Goal: Find specific page/section: Find specific page/section

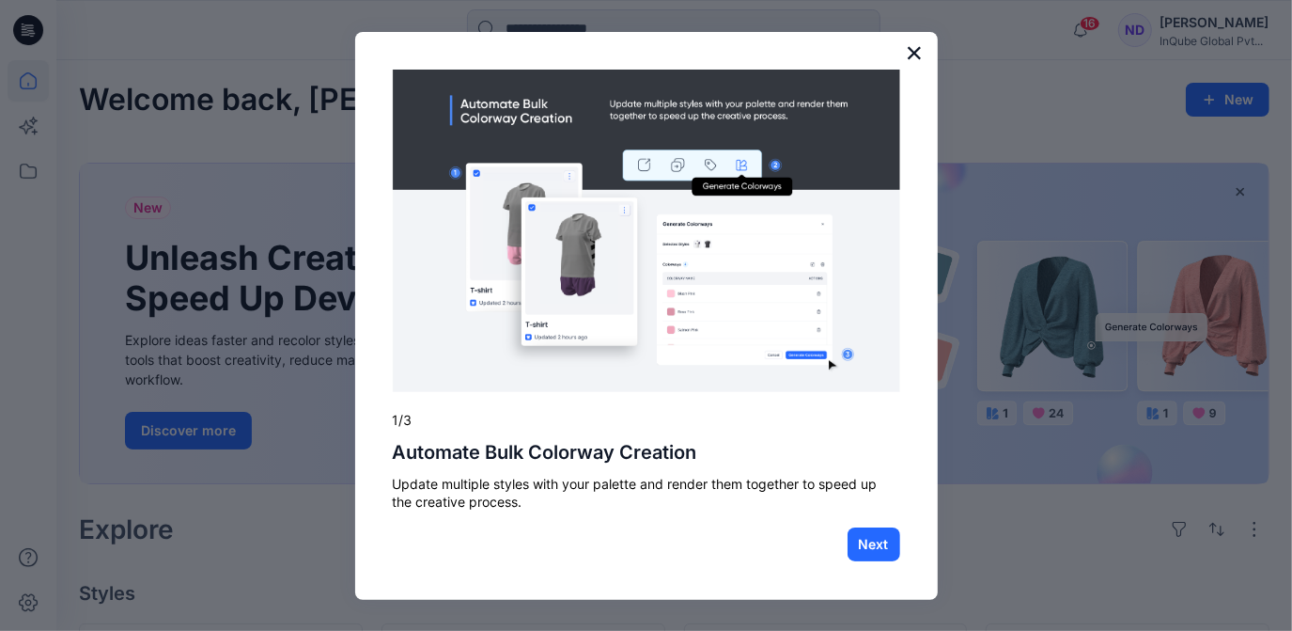
drag, startPoint x: 919, startPoint y: 51, endPoint x: 1092, endPoint y: 22, distance: 175.3
click at [921, 51] on button "×" at bounding box center [915, 53] width 18 height 30
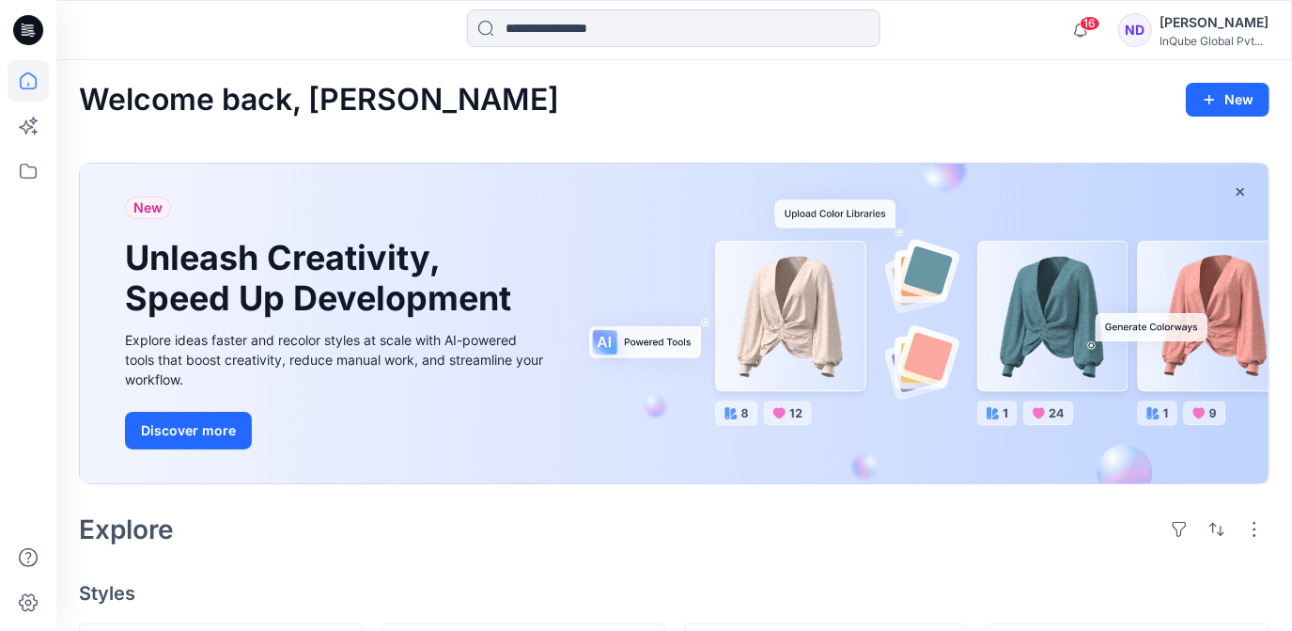
click at [1221, 33] on div "Natasha De Silva" at bounding box center [1214, 22] width 109 height 23
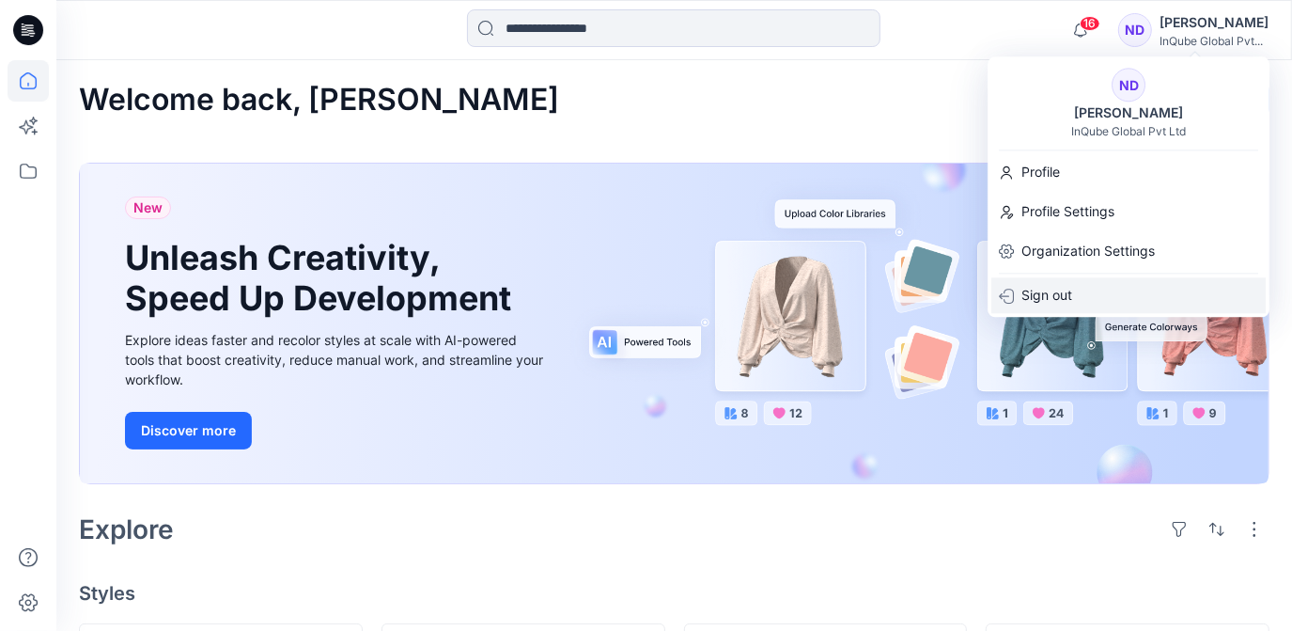
click at [1119, 294] on div "Sign out" at bounding box center [1128, 295] width 274 height 36
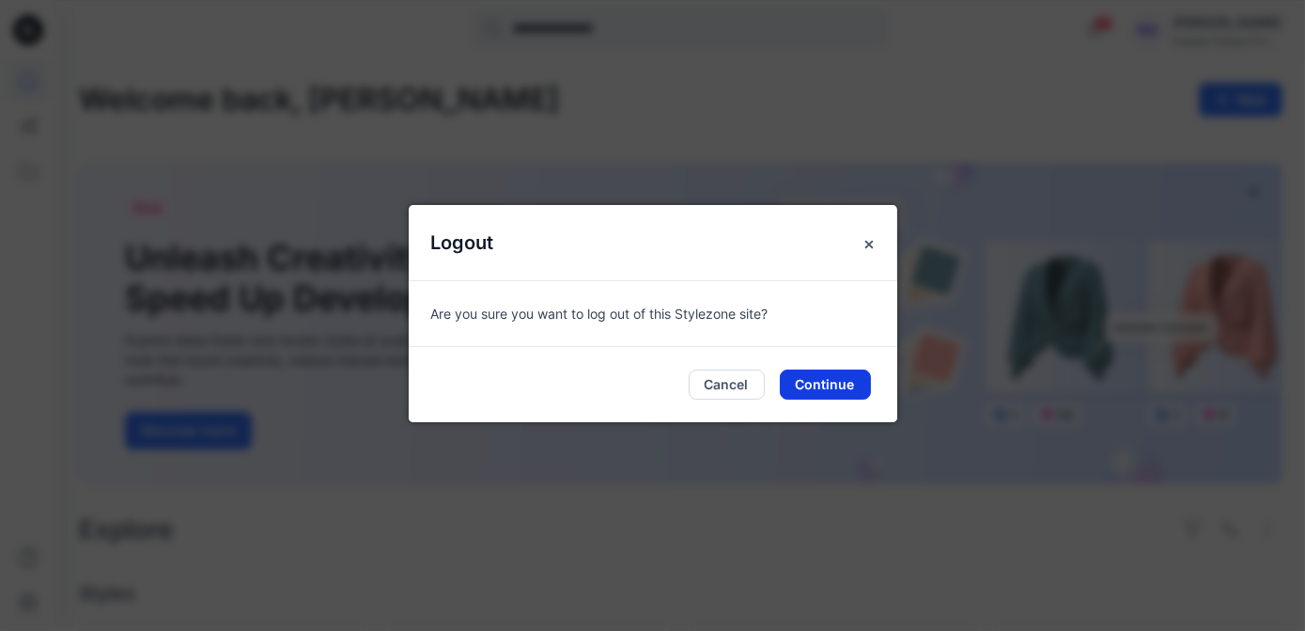
click at [812, 382] on button "Continue" at bounding box center [825, 384] width 91 height 30
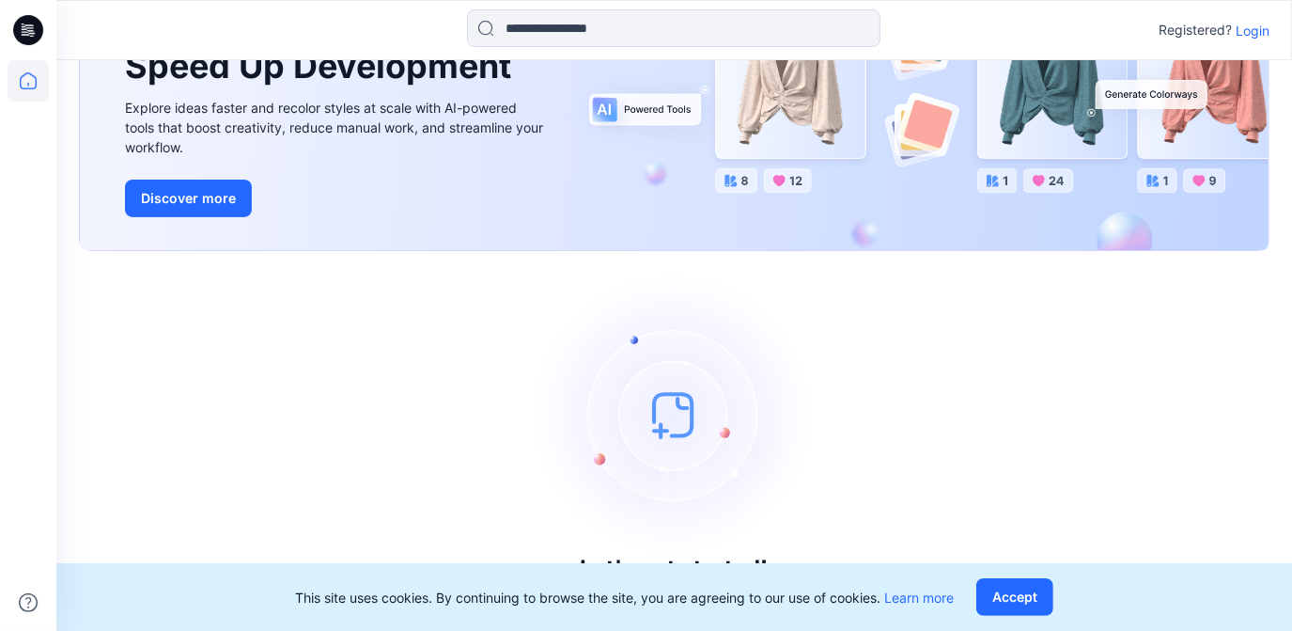
scroll to position [171, 0]
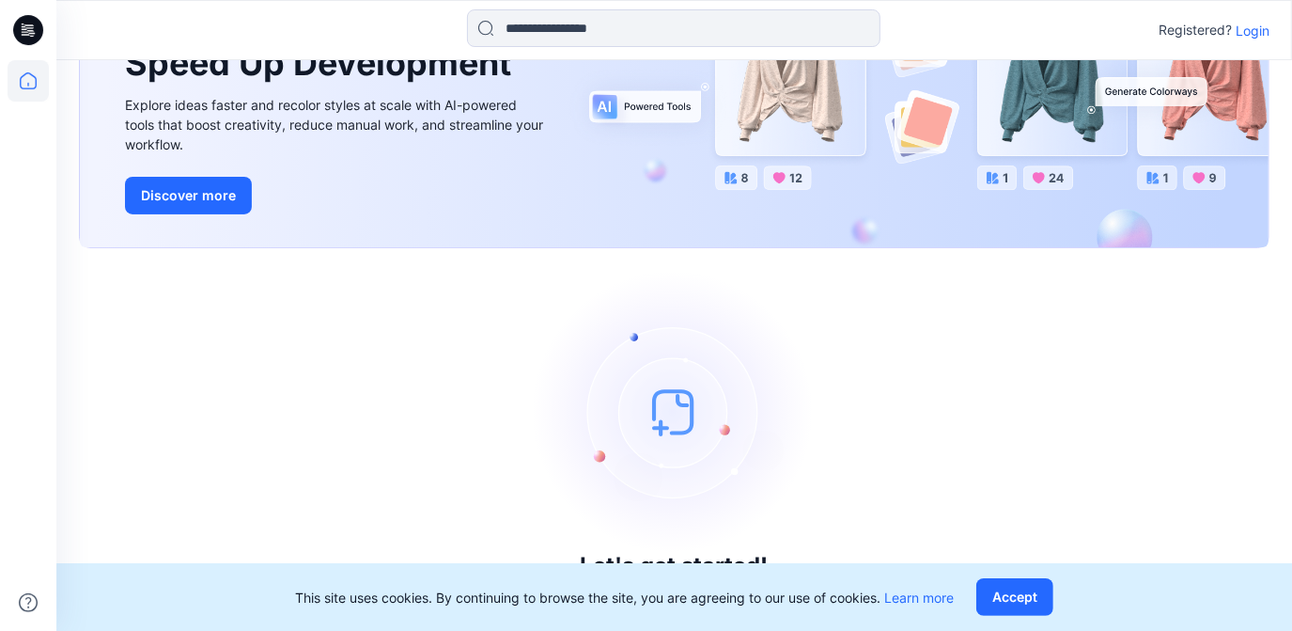
click at [1258, 34] on p "Login" at bounding box center [1253, 31] width 34 height 20
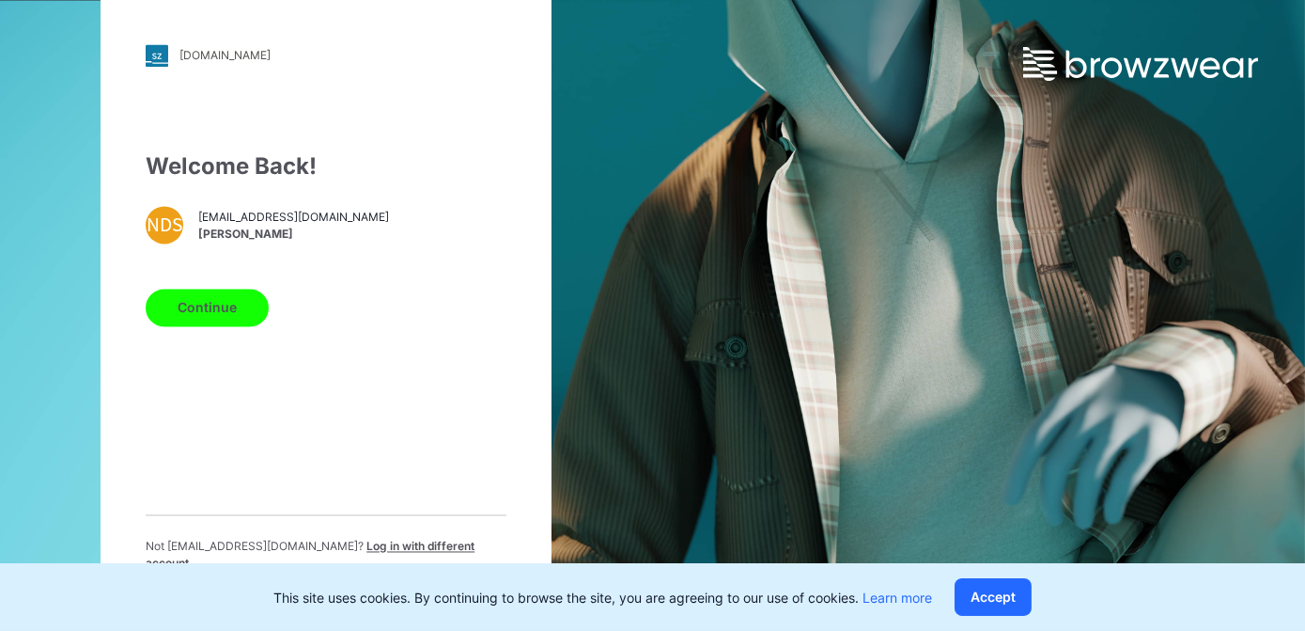
click at [187, 302] on button "Continue" at bounding box center [207, 307] width 123 height 38
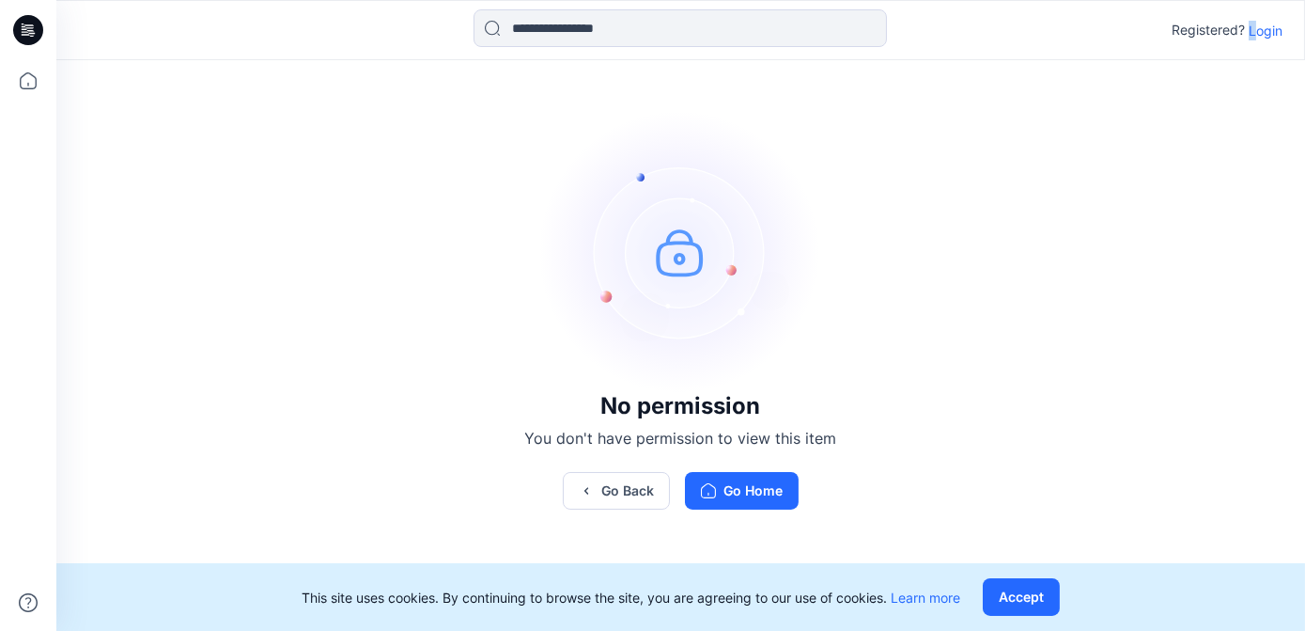
click at [1253, 36] on p "Login" at bounding box center [1266, 31] width 34 height 20
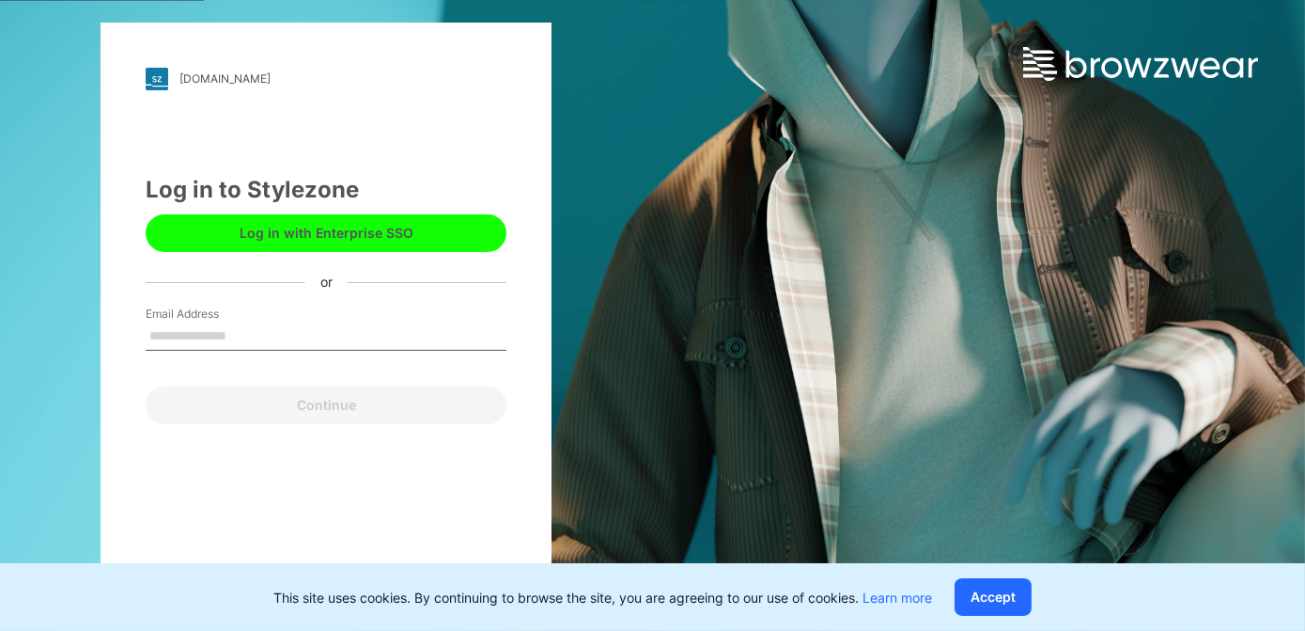
click at [142, 338] on div "inqube.stylezone.com Loading... Log in to Stylezone Log in with Enterprise SSO …" at bounding box center [326, 316] width 451 height 586
click at [170, 336] on input "Email Address" at bounding box center [326, 336] width 361 height 28
type input "**********"
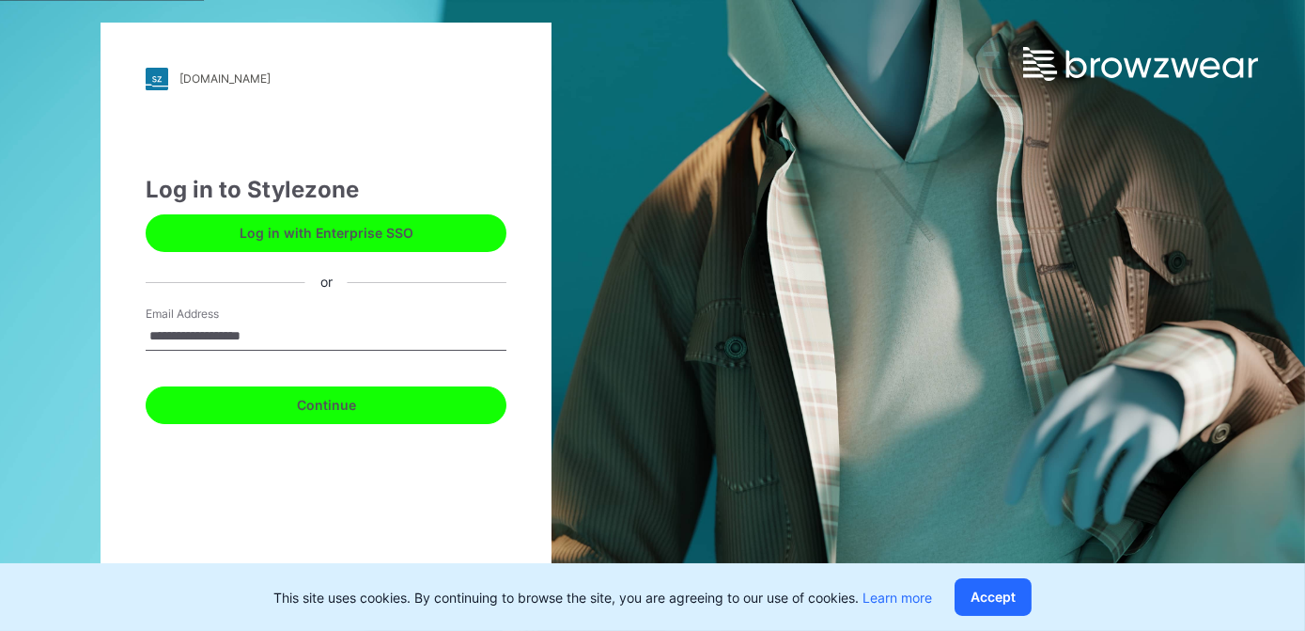
click at [280, 401] on button "Continue" at bounding box center [326, 405] width 361 height 38
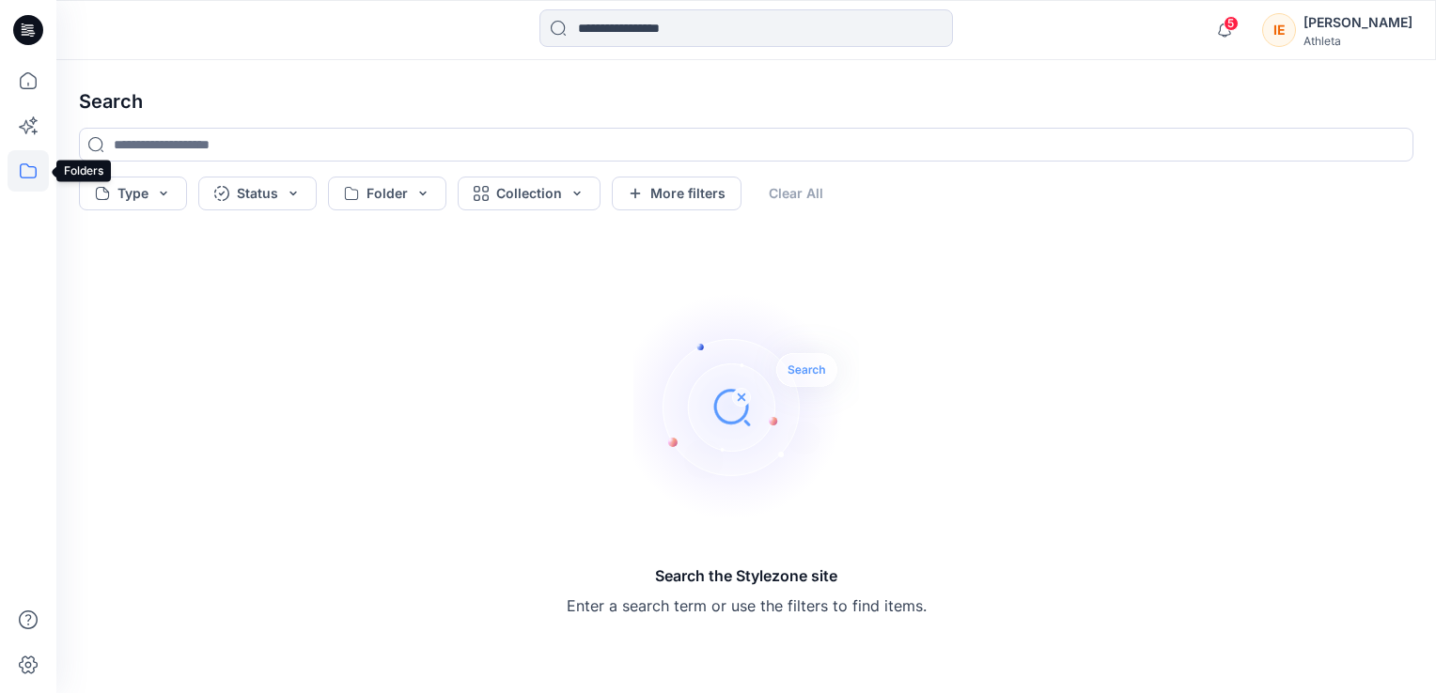
click at [34, 169] on icon at bounding box center [28, 170] width 41 height 41
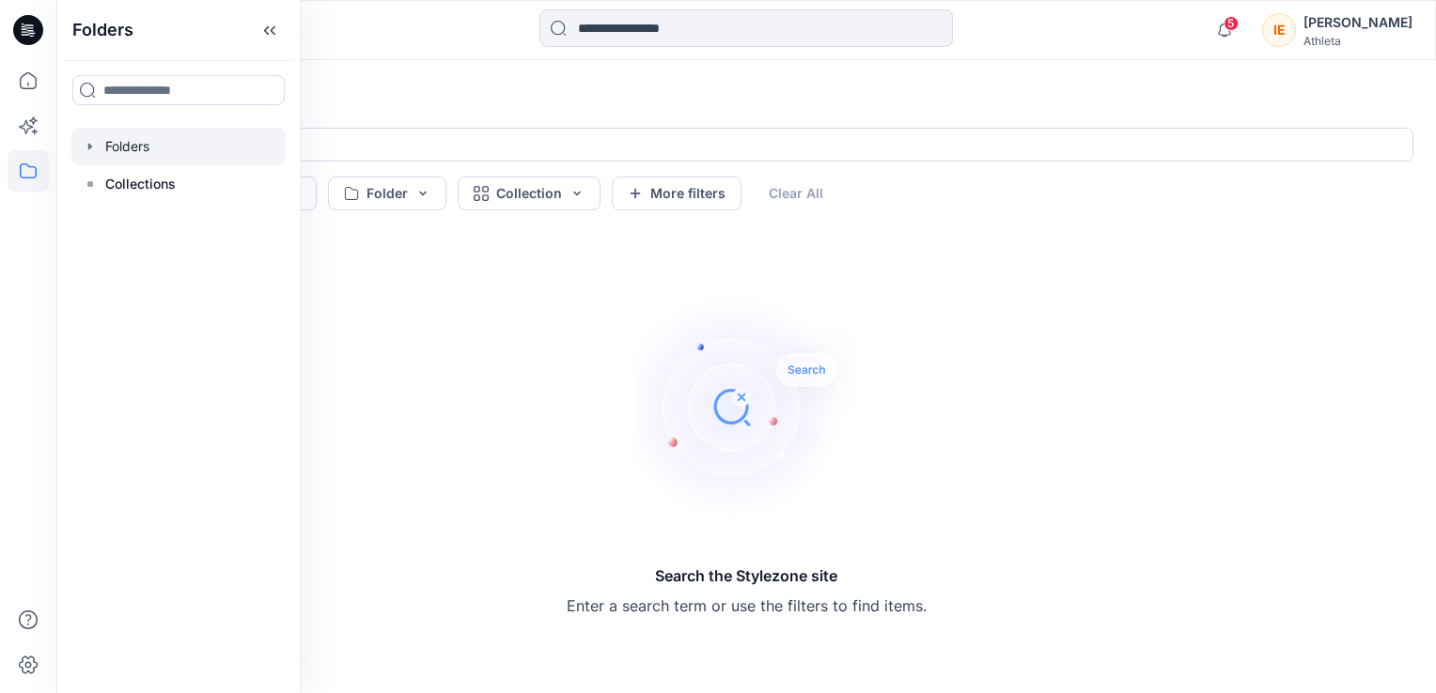
click at [128, 153] on div at bounding box center [178, 147] width 214 height 38
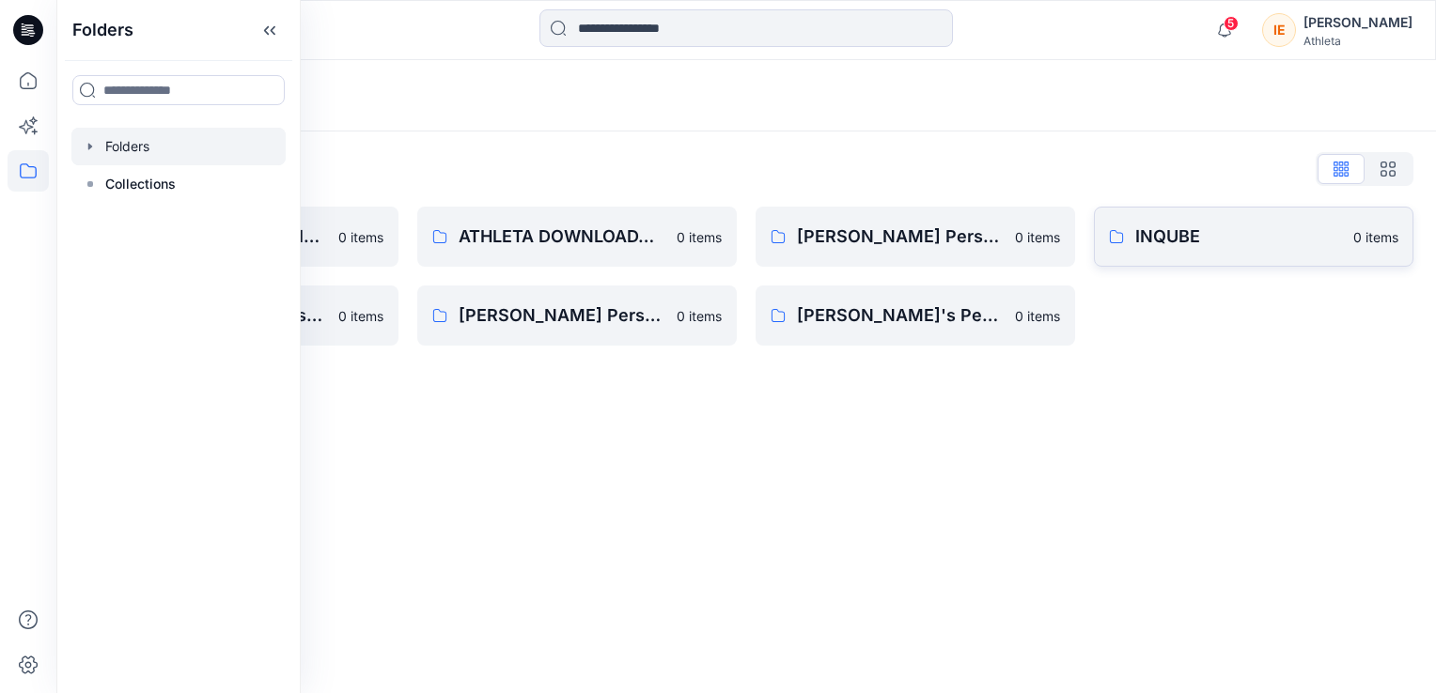
click at [1213, 235] on p "INQUBE" at bounding box center [1238, 237] width 207 height 26
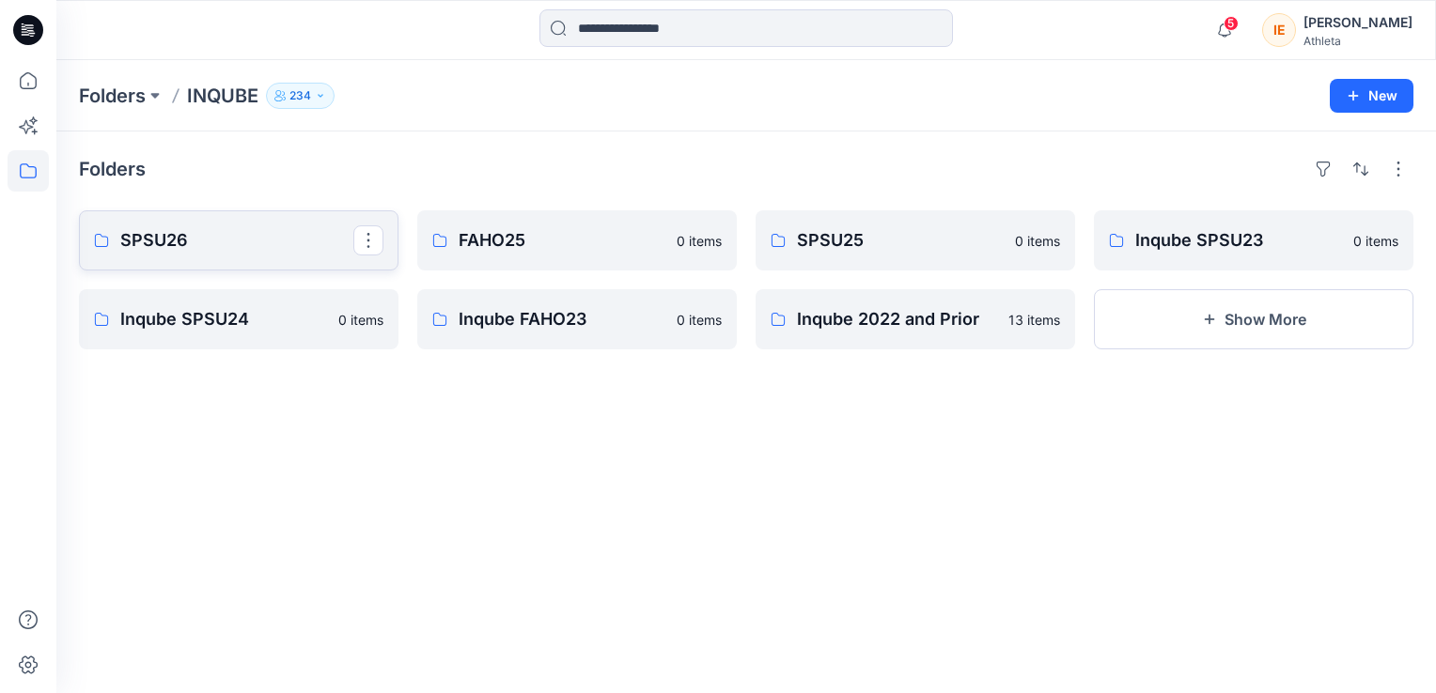
click at [271, 235] on p "SPSU26" at bounding box center [236, 240] width 233 height 26
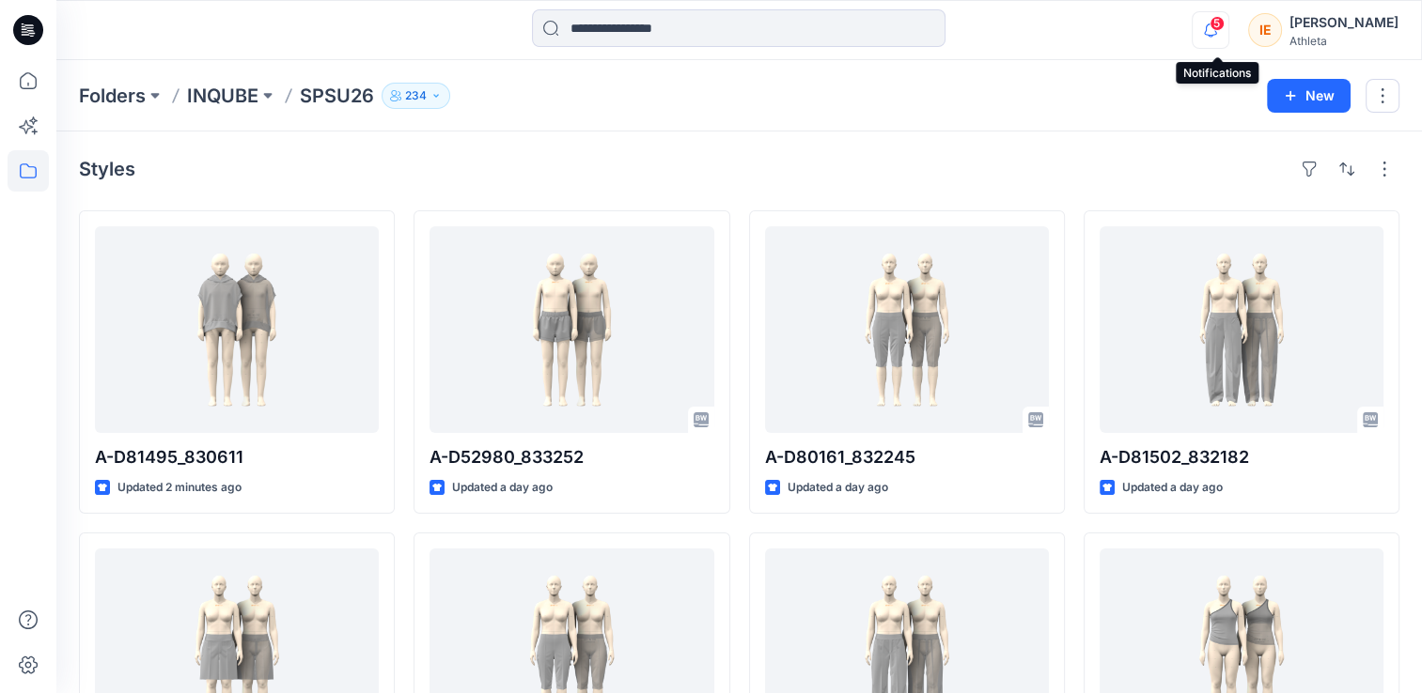
click at [1216, 32] on icon "button" at bounding box center [1210, 30] width 36 height 38
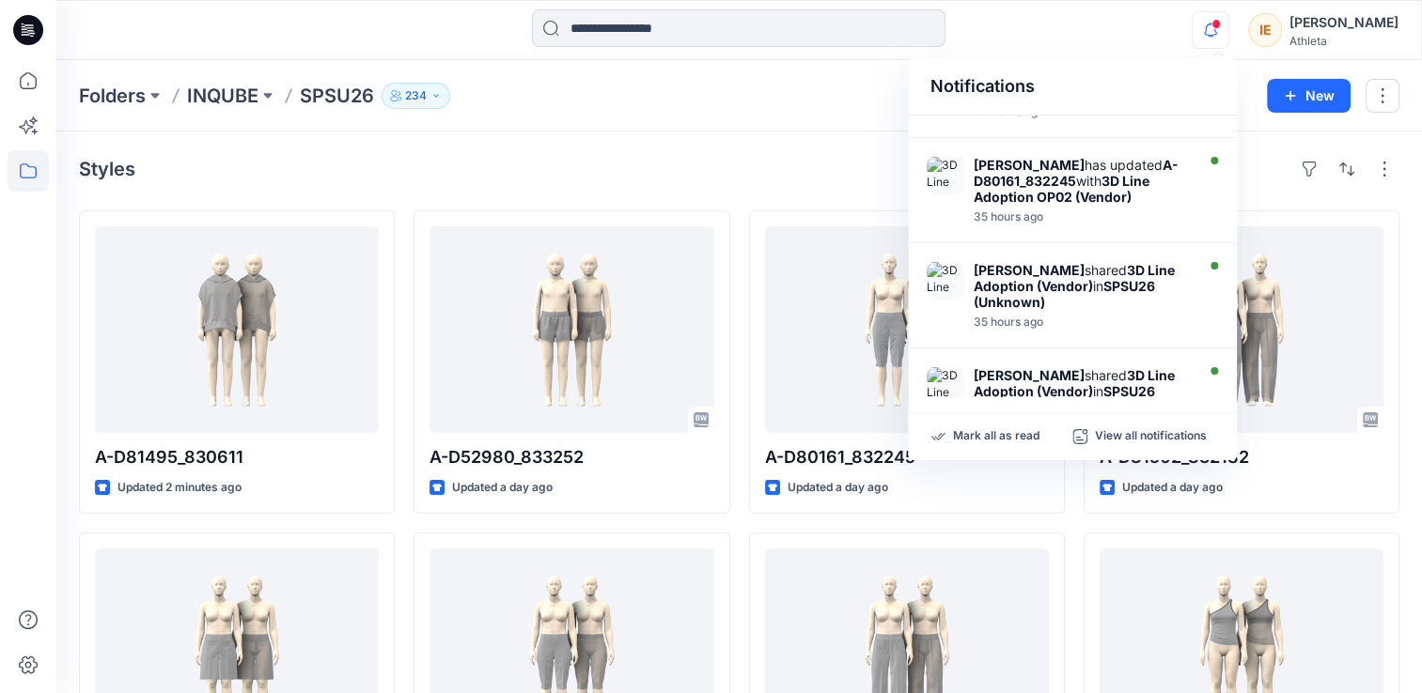
scroll to position [282, 0]
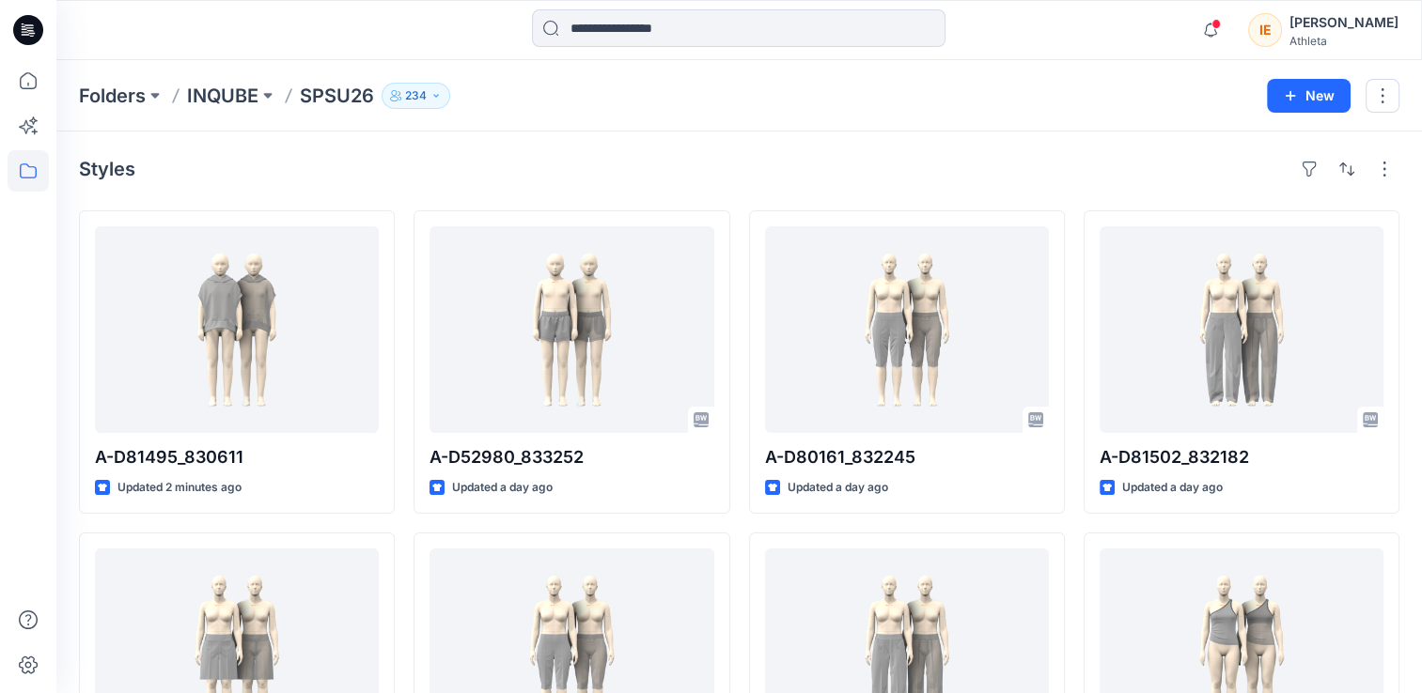
click at [794, 107] on div "Folders INQUBE SPSU26 234" at bounding box center [666, 96] width 1174 height 26
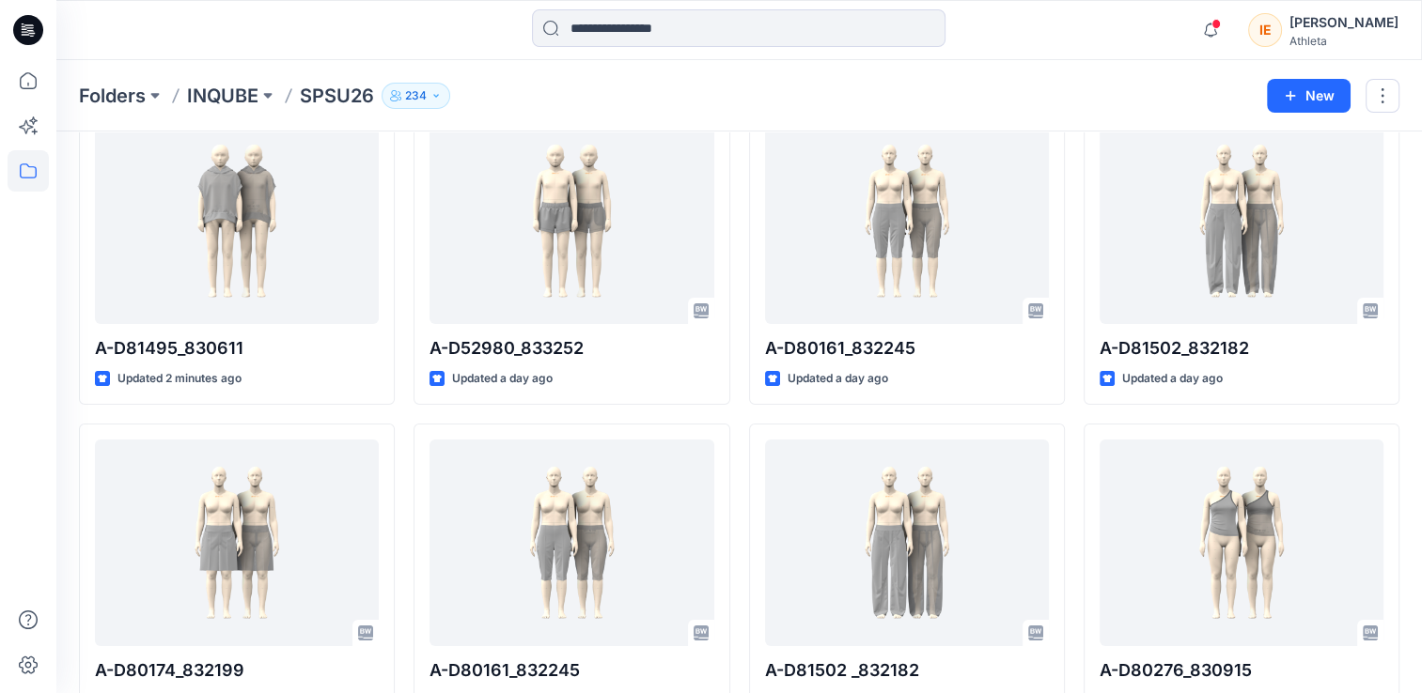
scroll to position [0, 0]
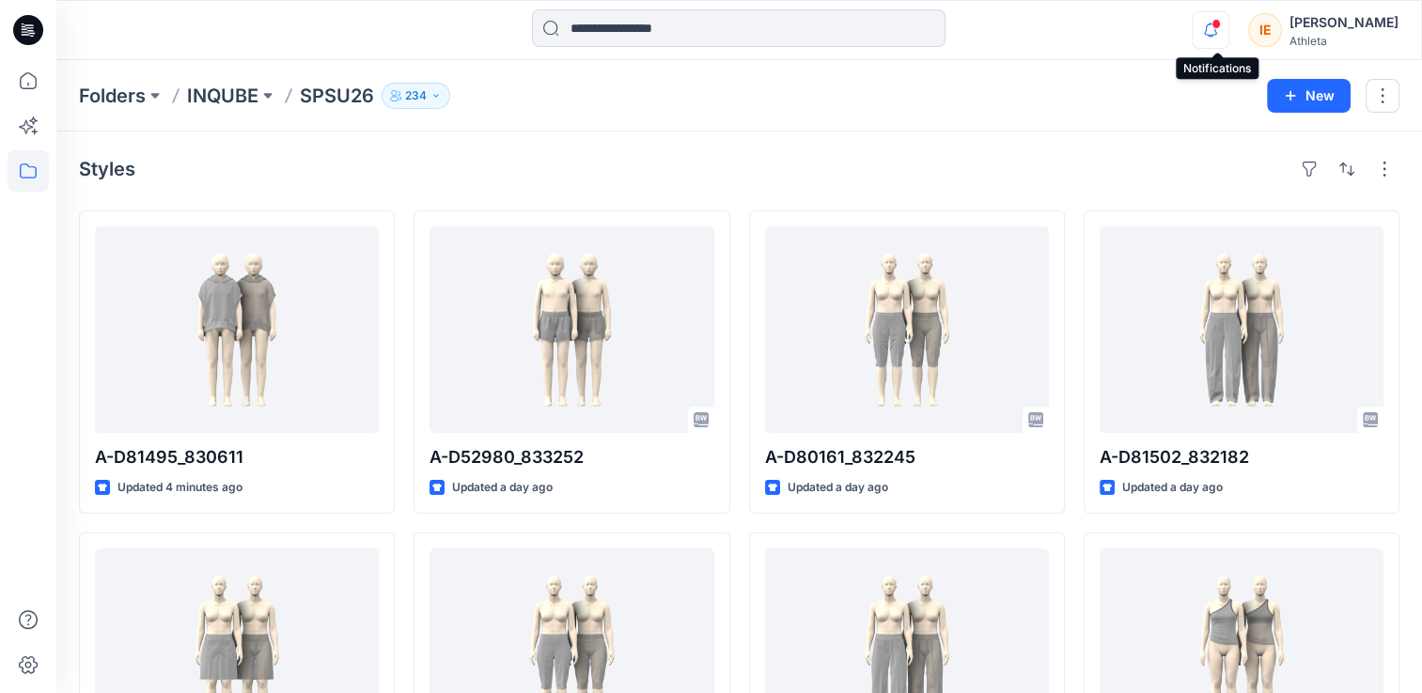
click at [1211, 39] on icon "button" at bounding box center [1210, 30] width 36 height 38
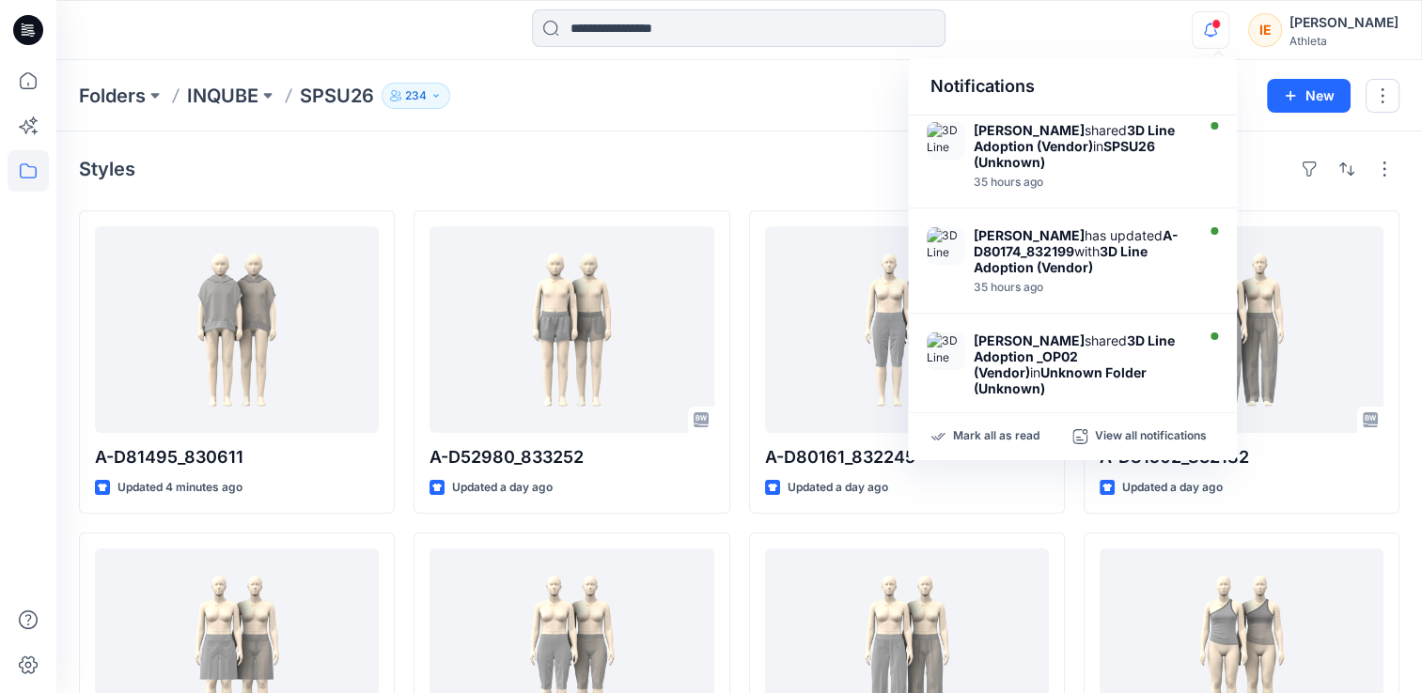
scroll to position [537, 0]
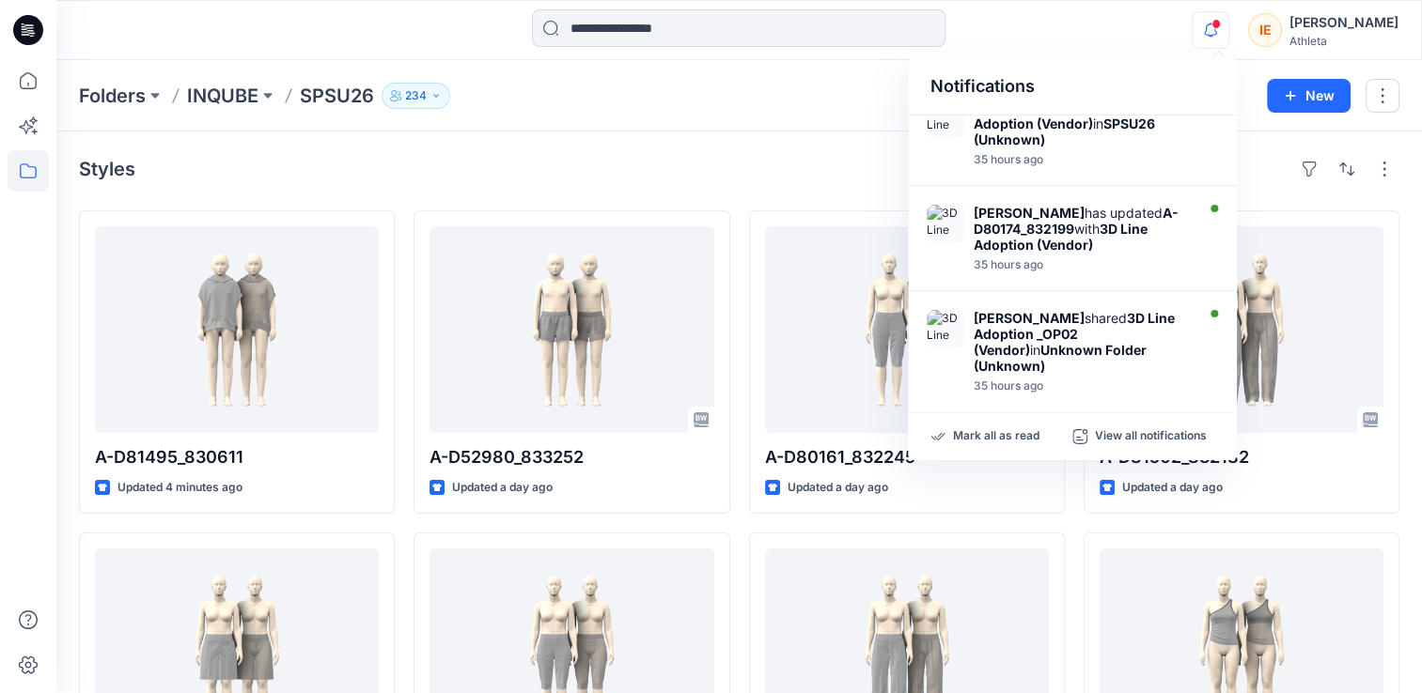
click at [831, 133] on div "Styles A-D81495_830611 Updated 4 minutes ago A-D80174_832199 Updated a day ago …" at bounding box center [738, 656] width 1365 height 1049
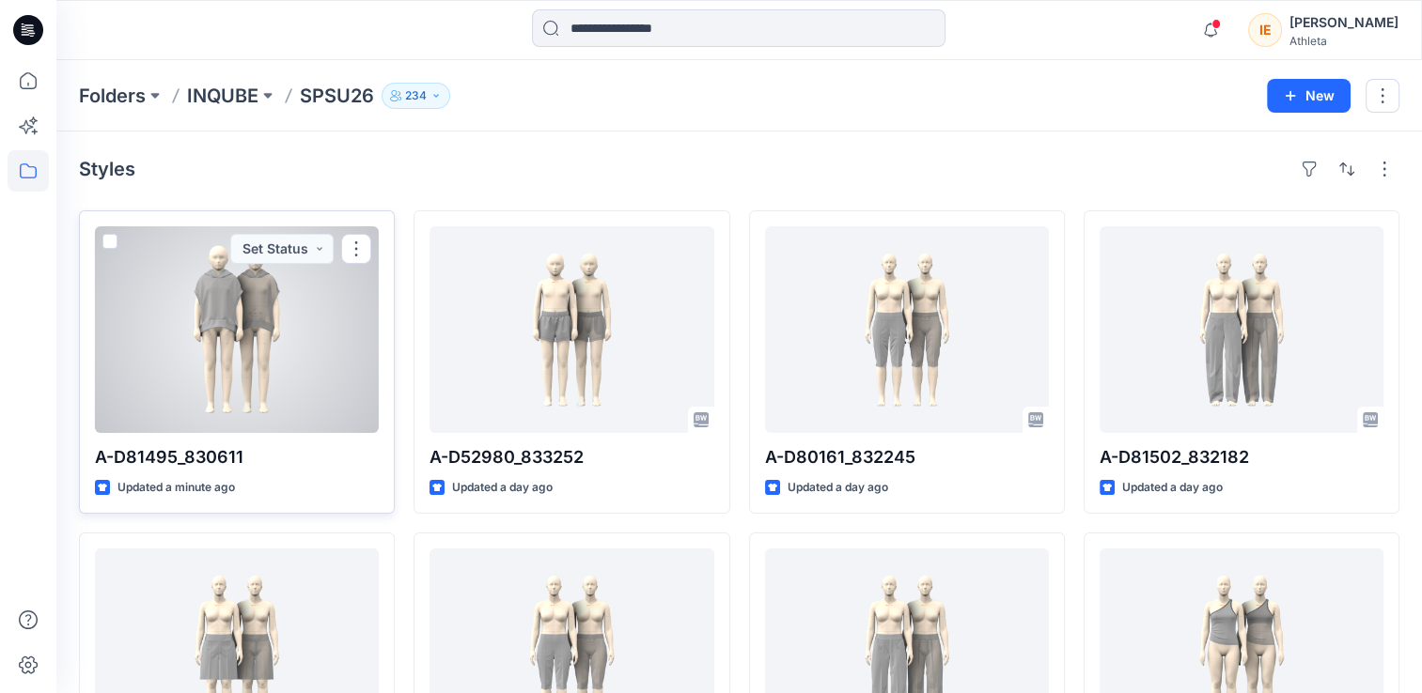
click at [278, 311] on div at bounding box center [237, 329] width 284 height 207
click at [335, 341] on div at bounding box center [237, 329] width 284 height 207
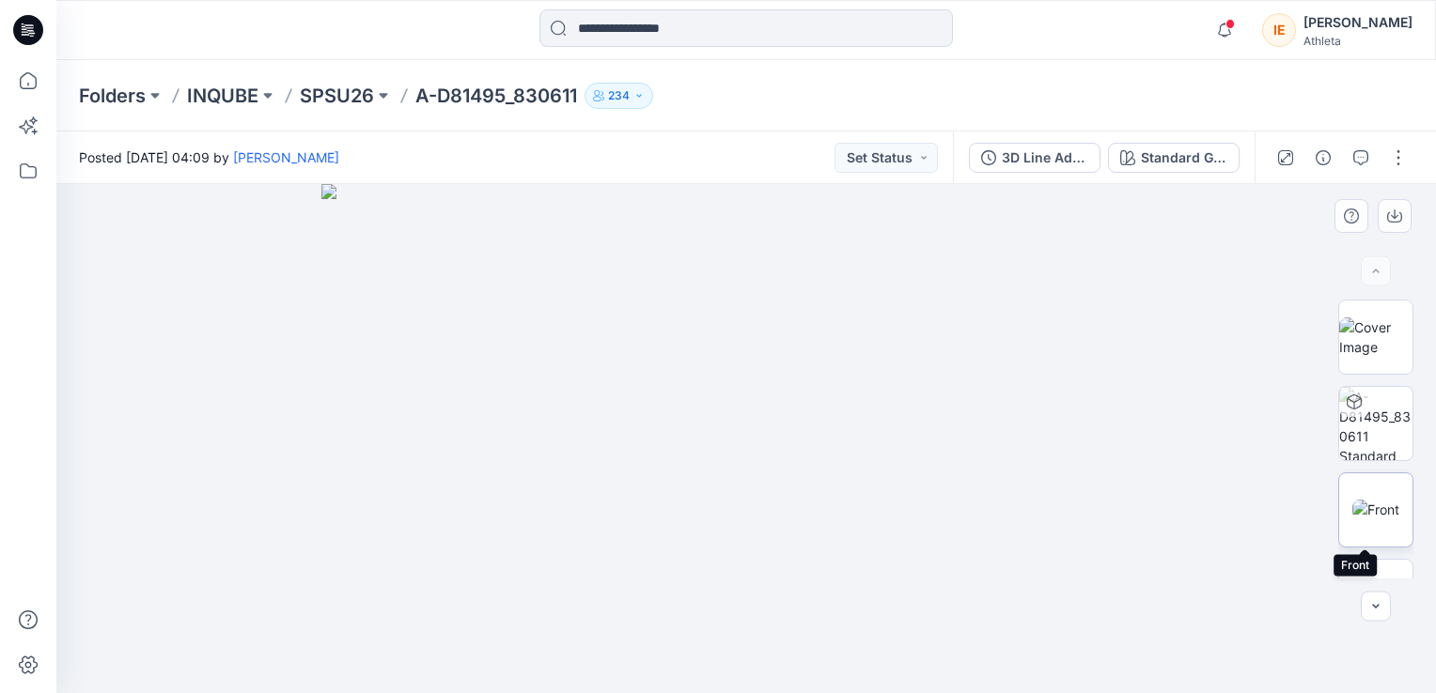
click at [1391, 520] on img at bounding box center [1375, 510] width 47 height 20
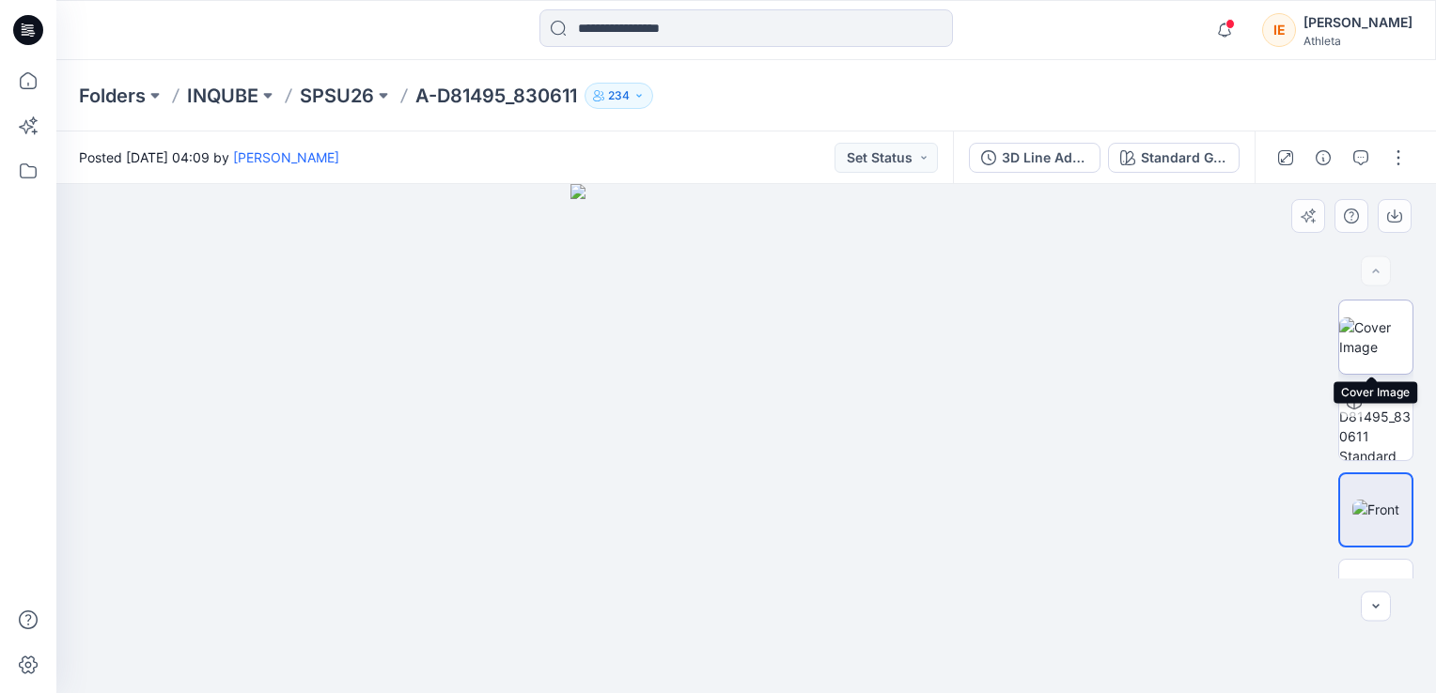
click at [1364, 357] on img at bounding box center [1375, 337] width 73 height 39
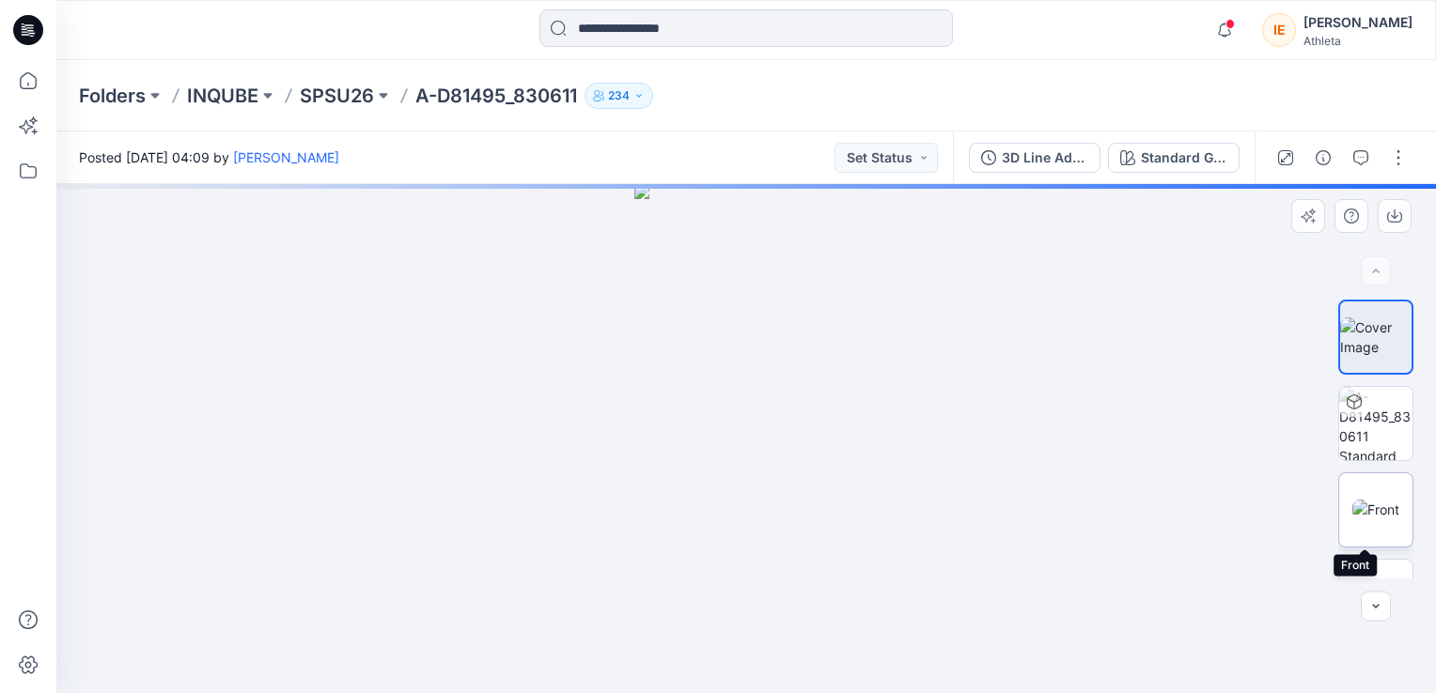
click at [1387, 518] on img at bounding box center [1375, 510] width 47 height 20
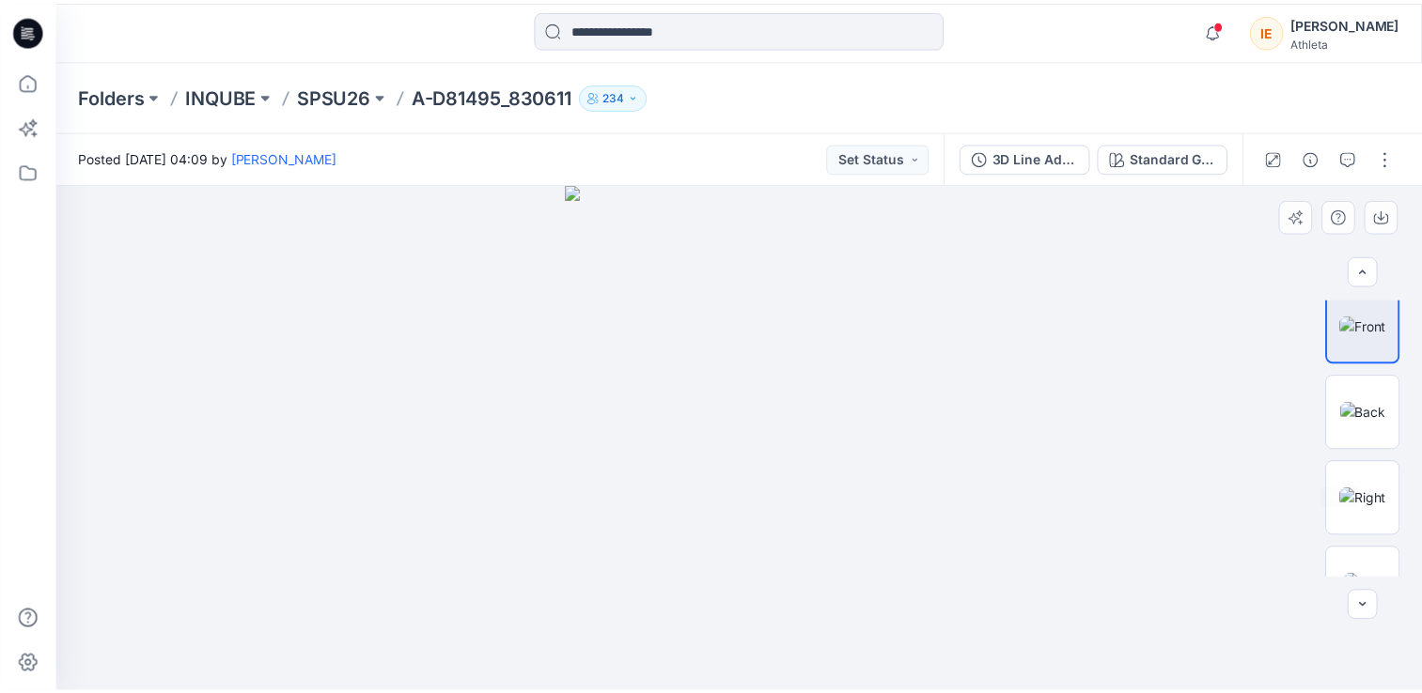
scroll to position [188, 0]
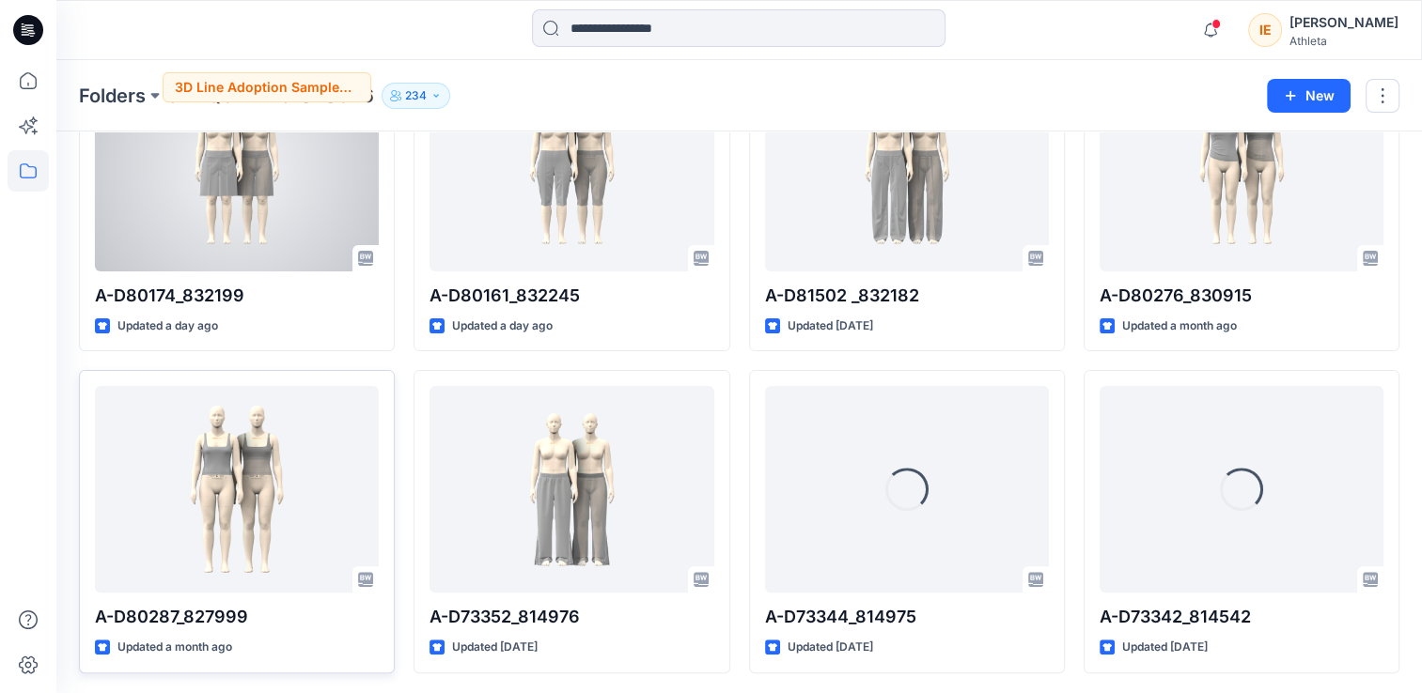
scroll to position [485, 0]
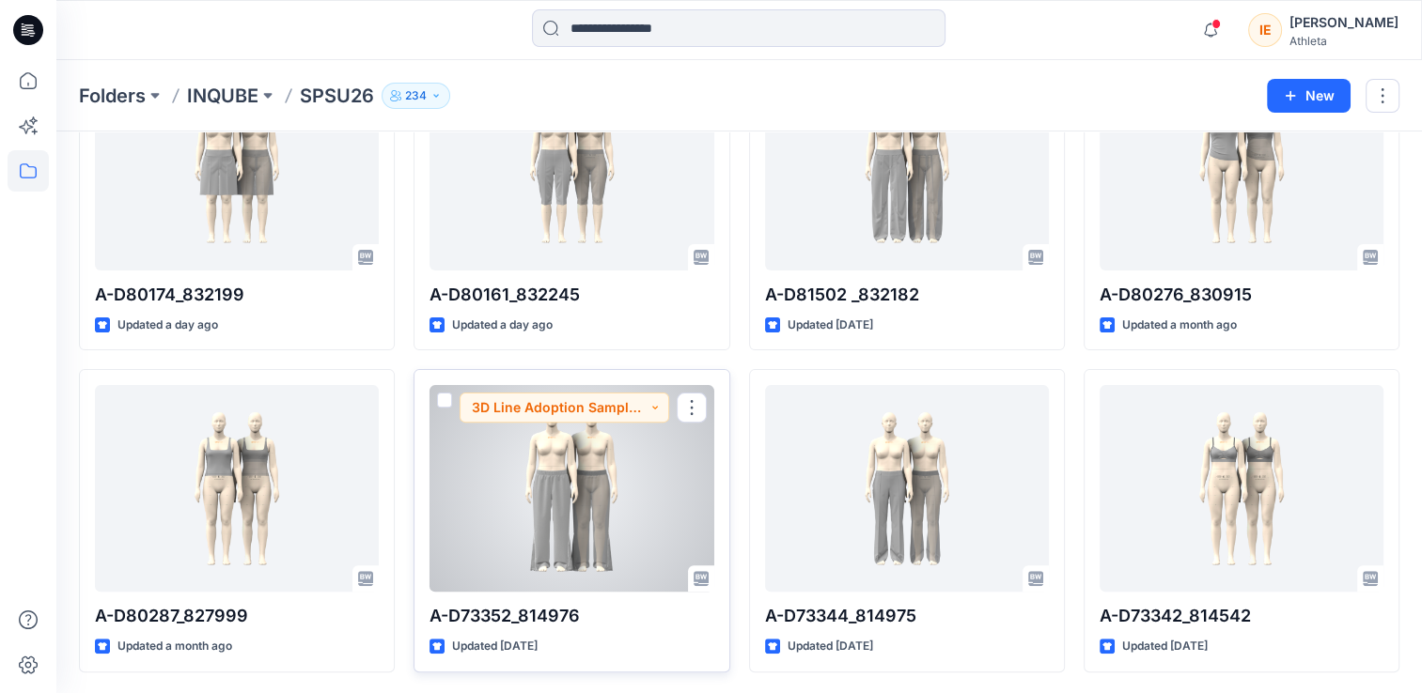
click at [632, 475] on div at bounding box center [571, 488] width 284 height 207
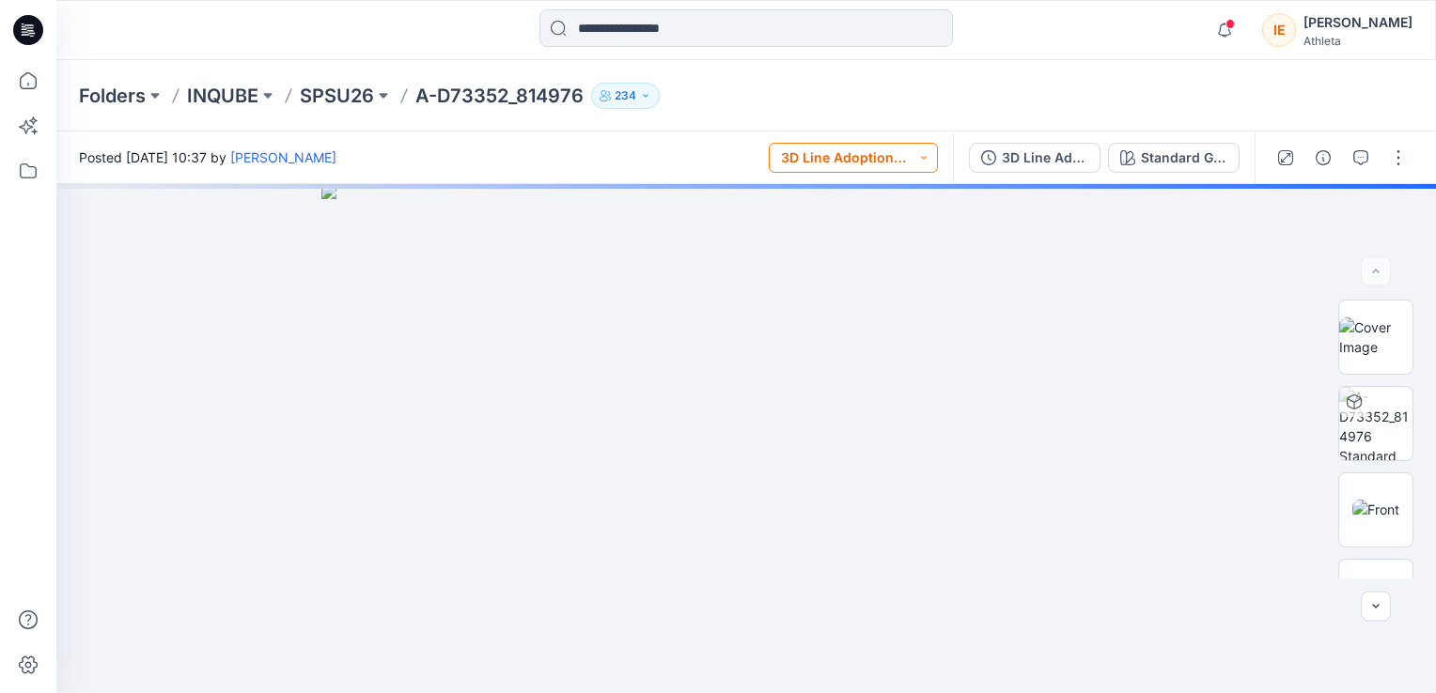
click at [931, 163] on button "3D Line Adoption Sample (Vendor)" at bounding box center [853, 158] width 169 height 30
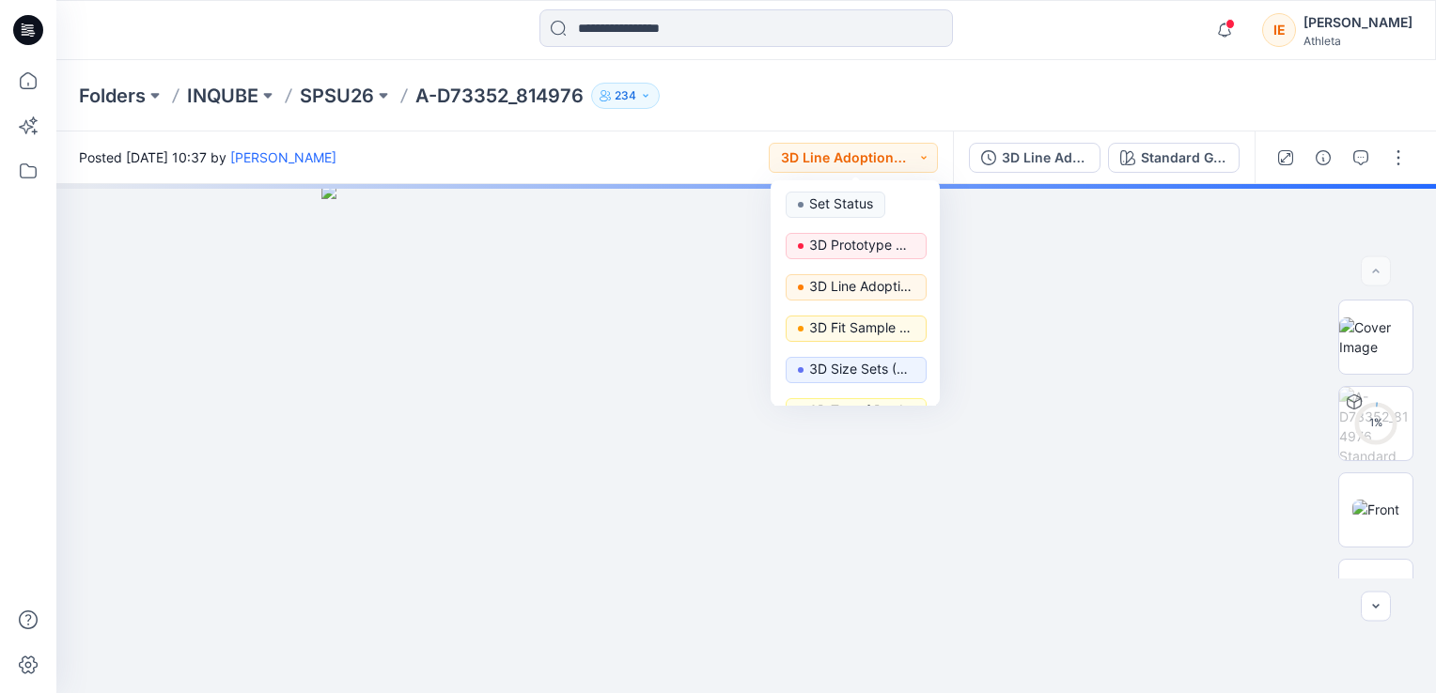
click at [970, 107] on div "Folders INQUBE SPSU26 A-D73352_814976 234" at bounding box center [673, 96] width 1188 height 26
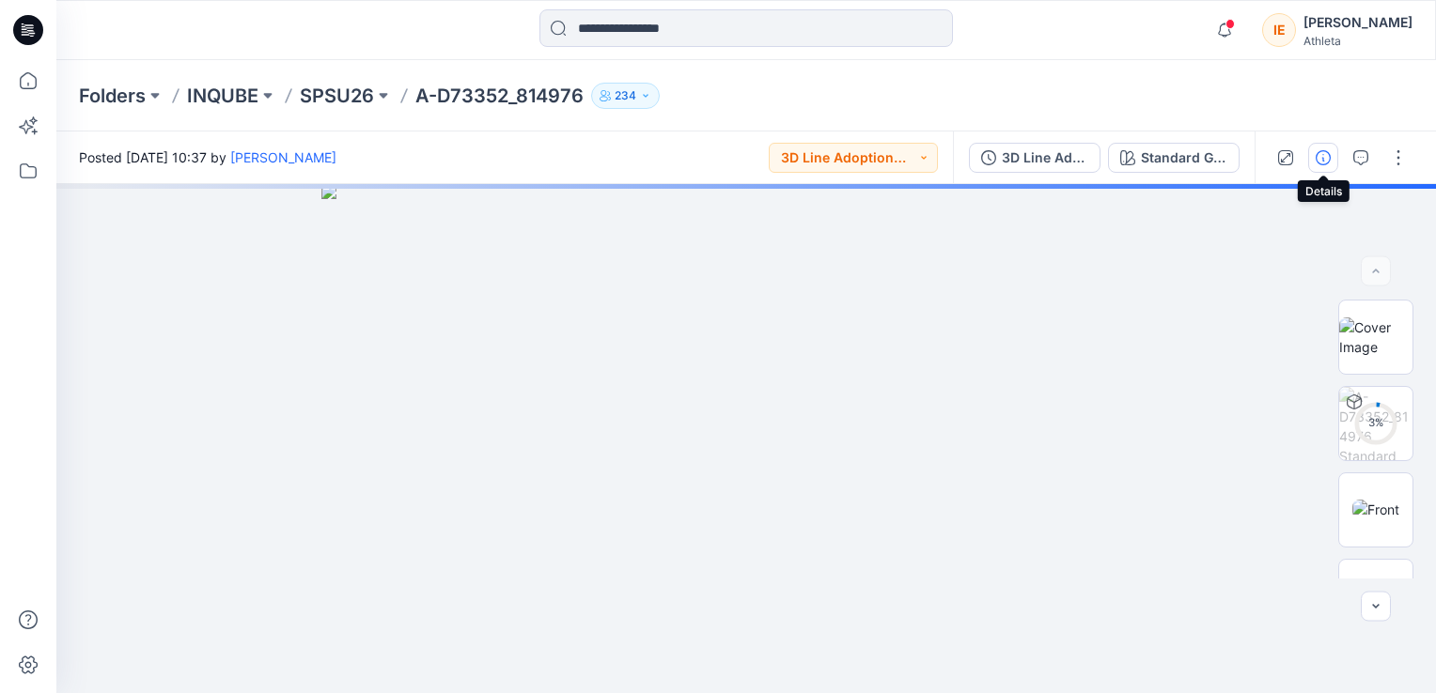
click at [1319, 152] on icon "button" at bounding box center [1323, 157] width 15 height 15
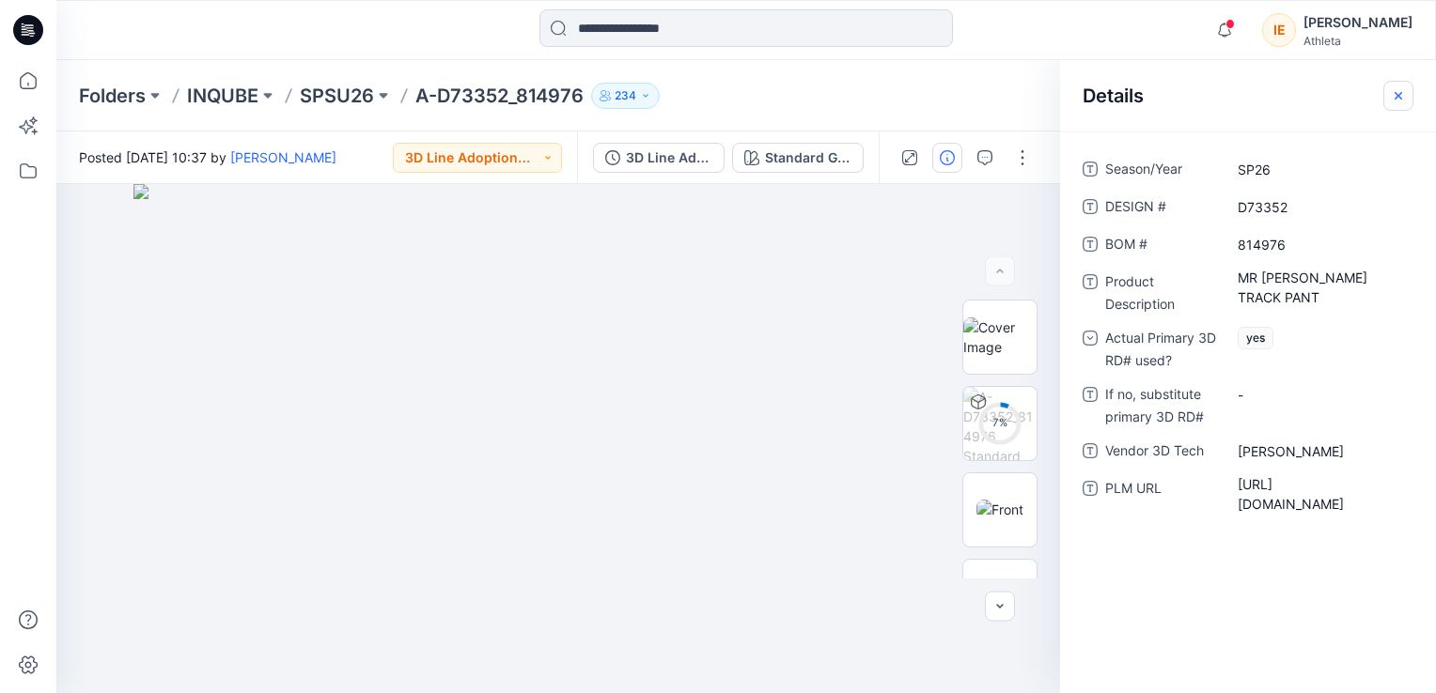
click at [1410, 100] on button "button" at bounding box center [1398, 96] width 30 height 30
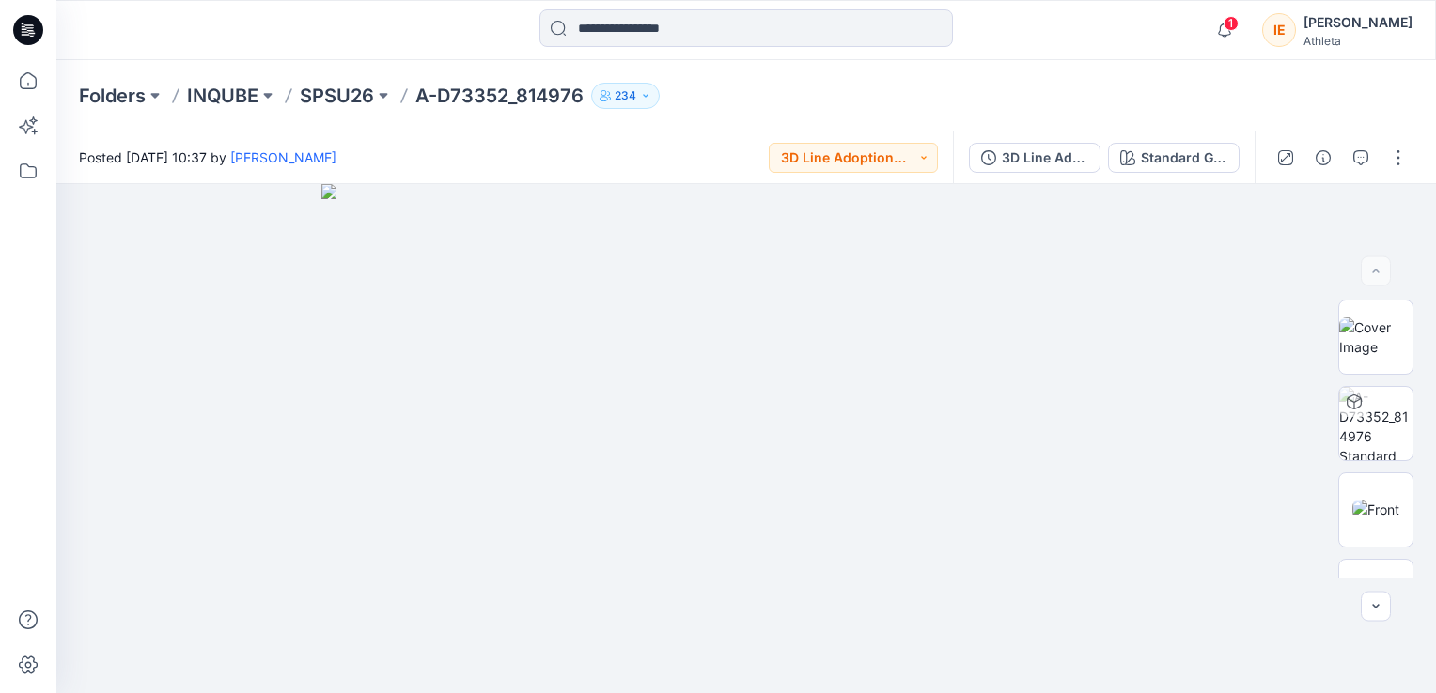
click at [366, 80] on div "Folders INQUBE SPSU26 A-D73352_814976 234" at bounding box center [745, 95] width 1379 height 71
click at [350, 97] on p "SPSU26" at bounding box center [337, 96] width 74 height 26
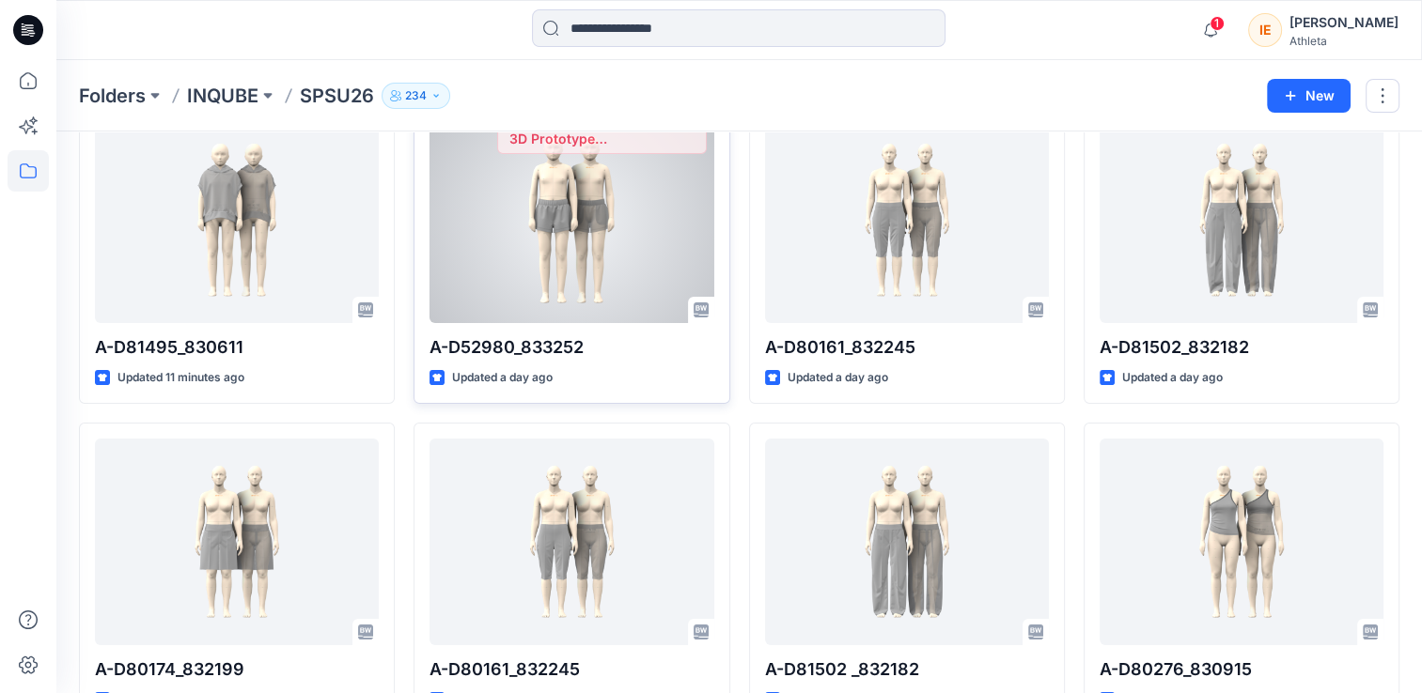
scroll to position [282, 0]
